Goal: Transaction & Acquisition: Book appointment/travel/reservation

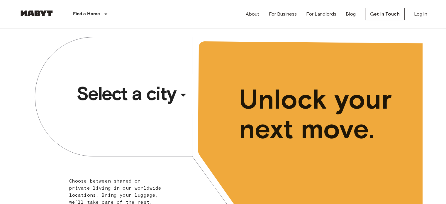
click at [182, 96] on div "​" at bounding box center [191, 100] width 60 height 12
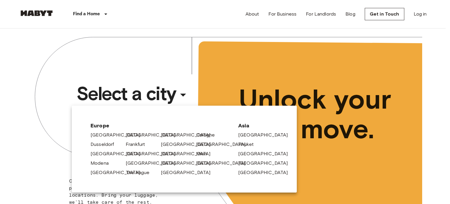
click at [182, 96] on div at bounding box center [225, 102] width 450 height 204
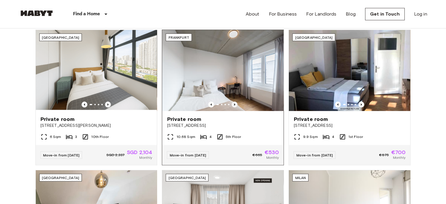
scroll to position [223, 0]
click at [233, 103] on icon "Previous image" at bounding box center [235, 105] width 6 height 6
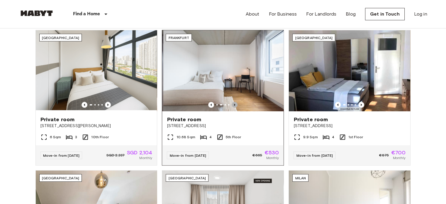
click at [233, 103] on icon "Previous image" at bounding box center [235, 105] width 6 height 6
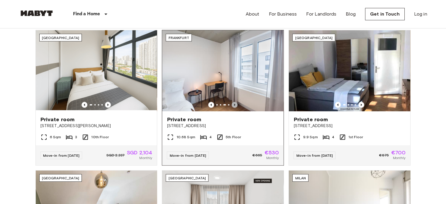
click at [233, 103] on icon "Previous image" at bounding box center [235, 105] width 6 height 6
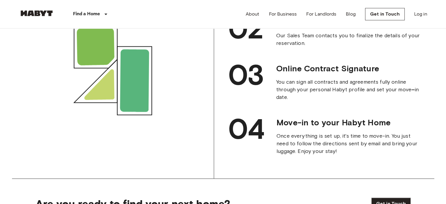
scroll to position [656, 0]
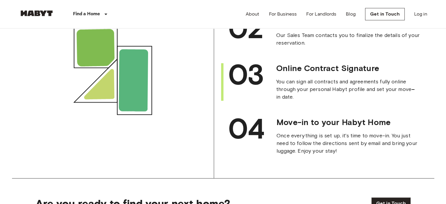
click at [238, 91] on span "03" at bounding box center [245, 74] width 35 height 34
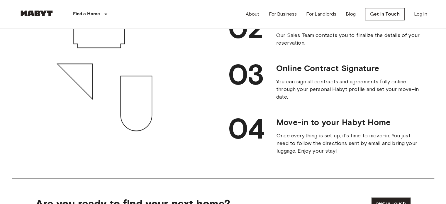
click at [145, 65] on icon "animation" at bounding box center [113, 69] width 202 height 217
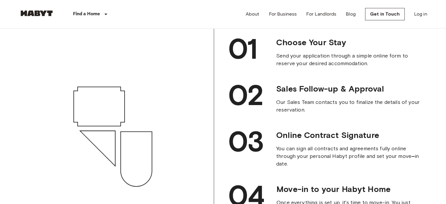
scroll to position [589, 0]
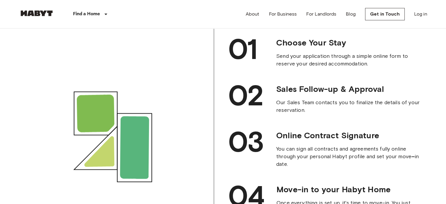
click at [285, 87] on div "01 Choose Your Stay Send your application through a simple online form to reser…" at bounding box center [324, 129] width 220 height 203
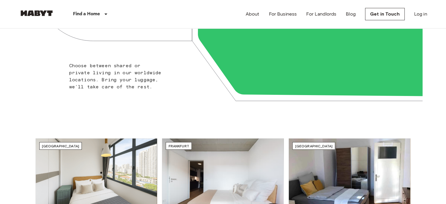
scroll to position [0, 0]
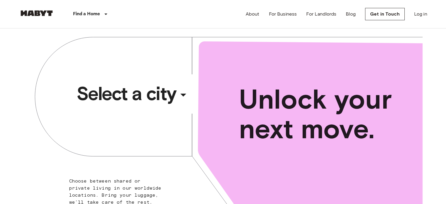
click at [177, 97] on div "​" at bounding box center [191, 100] width 60 height 12
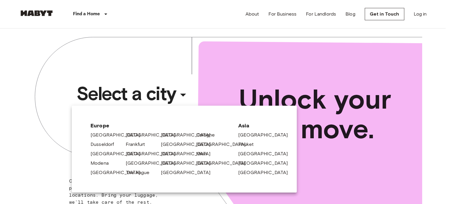
click at [336, 77] on div at bounding box center [225, 102] width 450 height 204
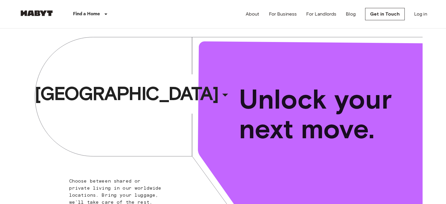
click at [47, 119] on div "Hamburg ​ ​ Choose between shared or private living in our worldwide locations.…" at bounding box center [223, 130] width 399 height 204
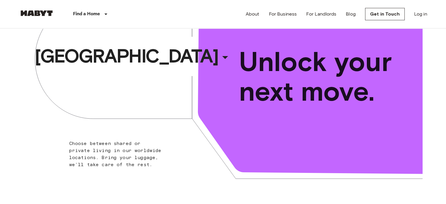
scroll to position [38, 0]
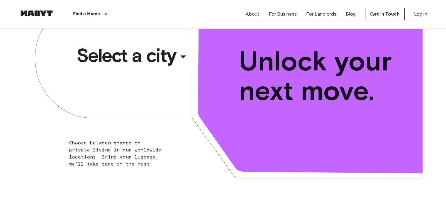
click at [115, 58] on span "Select a city" at bounding box center [127, 55] width 100 height 23
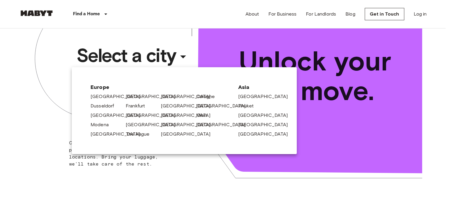
click at [115, 58] on div at bounding box center [225, 102] width 450 height 204
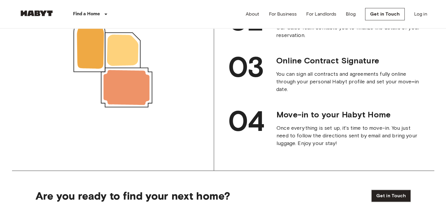
scroll to position [663, 0]
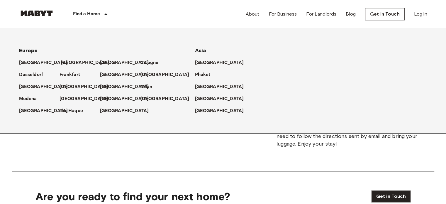
click at [68, 64] on p "[GEOGRAPHIC_DATA]" at bounding box center [85, 62] width 49 height 7
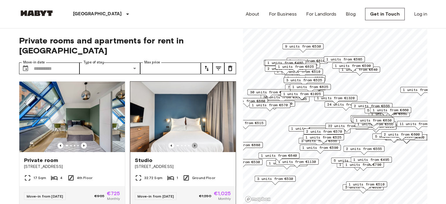
click at [192, 143] on icon "Previous image" at bounding box center [195, 146] width 6 height 6
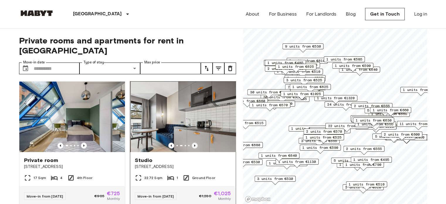
click at [192, 143] on icon "Previous image" at bounding box center [195, 146] width 6 height 6
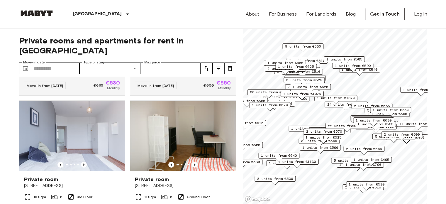
scroll to position [240, 0]
click at [185, 146] on img at bounding box center [183, 135] width 106 height 70
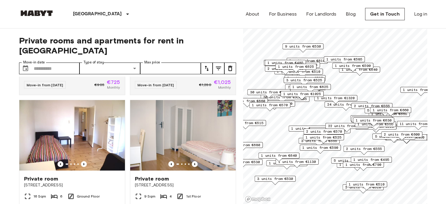
scroll to position [96, 0]
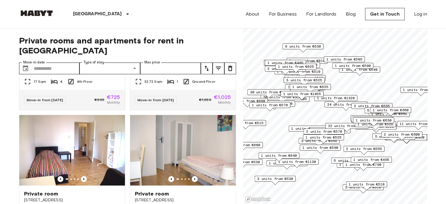
click at [32, 13] on img at bounding box center [36, 13] width 35 height 6
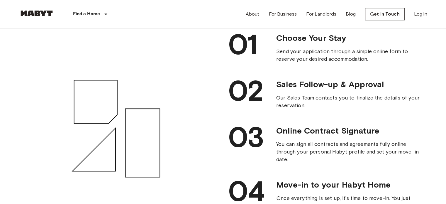
scroll to position [595, 0]
